Goal: Transaction & Acquisition: Register for event/course

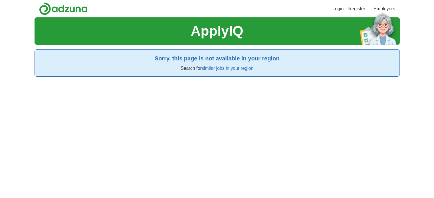
click at [355, 9] on link "Register" at bounding box center [356, 8] width 17 height 7
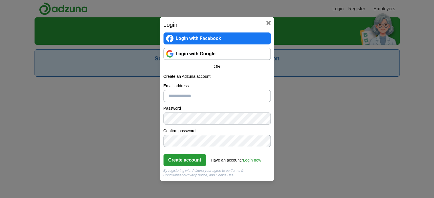
click at [194, 51] on link "Login with Google" at bounding box center [217, 54] width 107 height 12
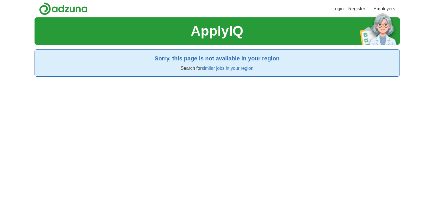
click at [340, 10] on link "Login" at bounding box center [338, 8] width 11 height 7
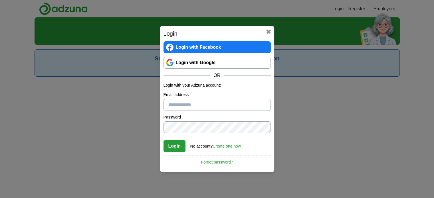
click at [188, 67] on link "Login with Google" at bounding box center [217, 63] width 107 height 12
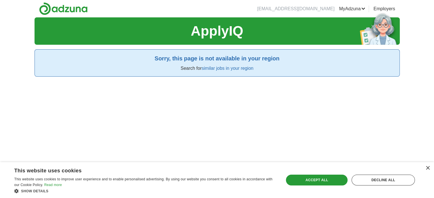
click at [0, 0] on link "ApplyIQ" at bounding box center [0, 0] width 0 height 0
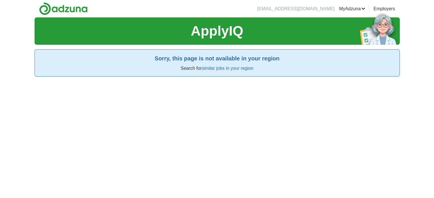
click at [210, 68] on link "similar jobs in your region" at bounding box center [228, 68] width 52 height 5
click at [224, 36] on h1 "ApplyIQ" at bounding box center [217, 31] width 53 height 21
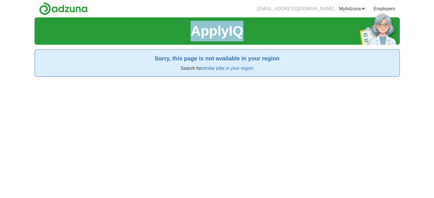
click at [224, 36] on h1 "ApplyIQ" at bounding box center [217, 31] width 53 height 21
